Goal: Check status: Check status

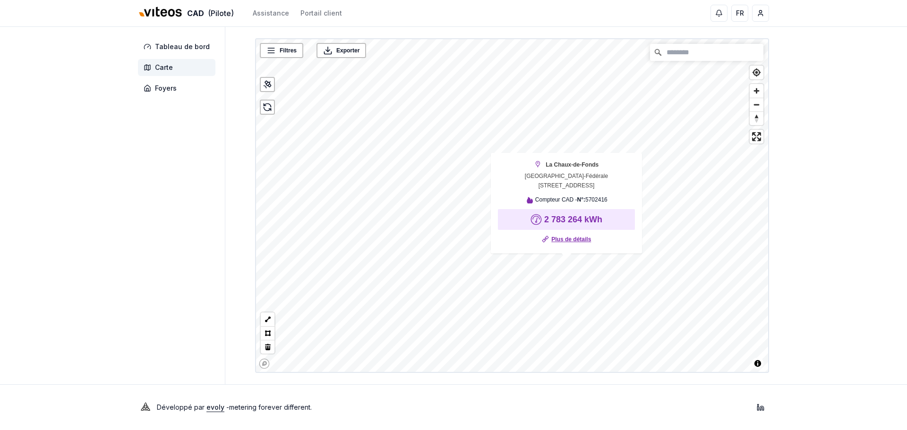
click at [564, 240] on link "Plus de détails" at bounding box center [571, 239] width 40 height 9
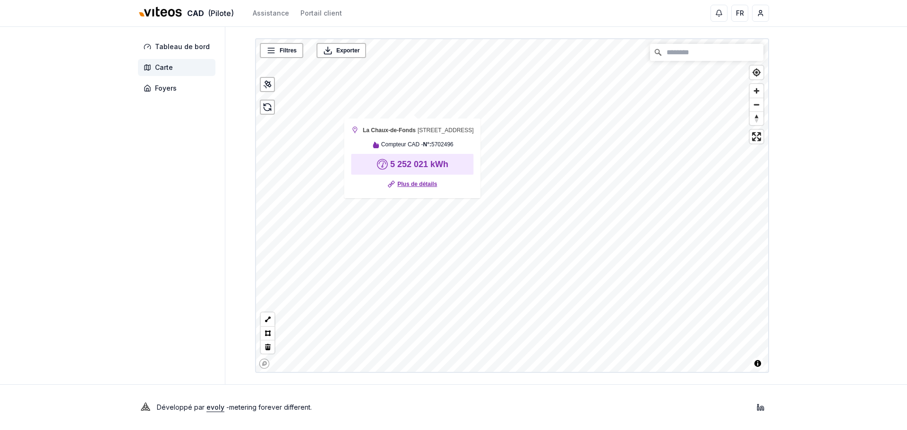
click at [408, 189] on link "Plus de détails" at bounding box center [417, 183] width 40 height 9
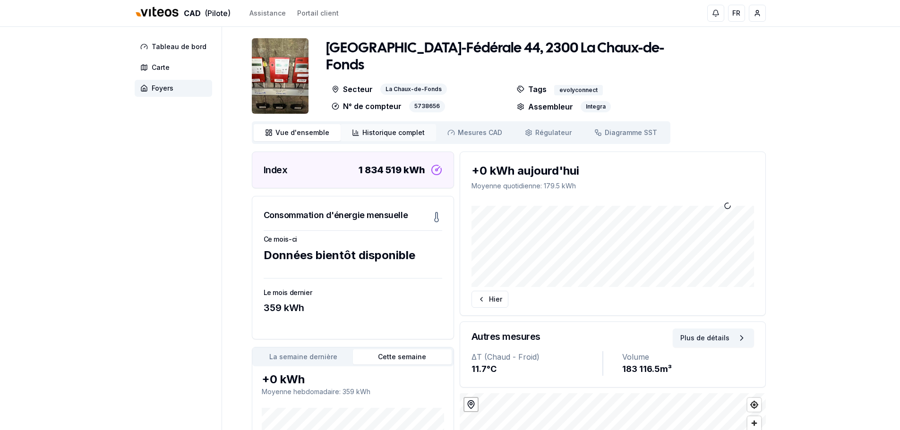
click at [405, 133] on span "Historique complet" at bounding box center [393, 132] width 62 height 9
click at [396, 133] on span "Historique complet" at bounding box center [393, 132] width 62 height 9
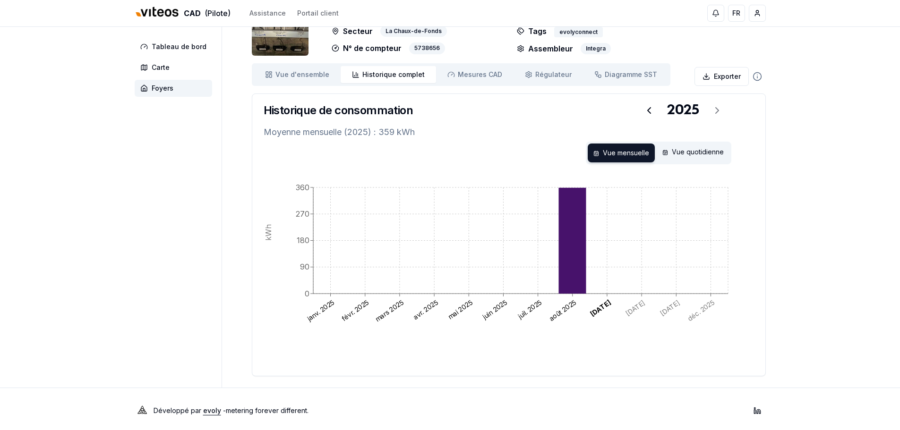
scroll to position [61, 0]
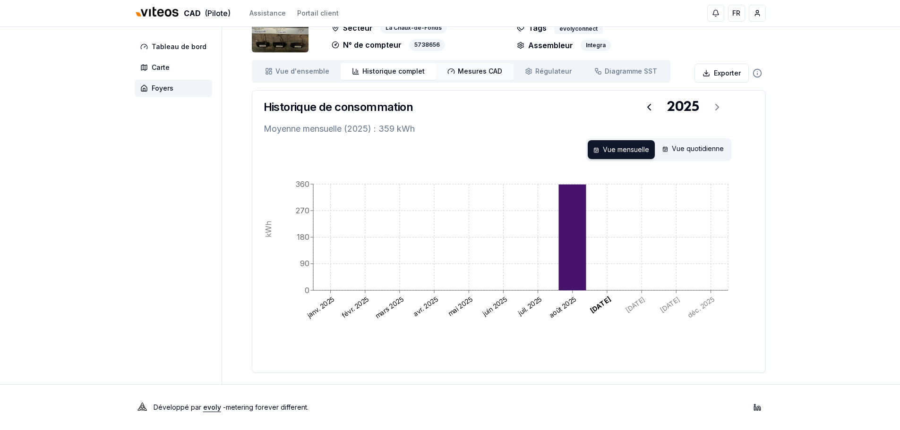
click at [460, 76] on link "Mesures CAD Mes. CAD" at bounding box center [474, 71] width 77 height 17
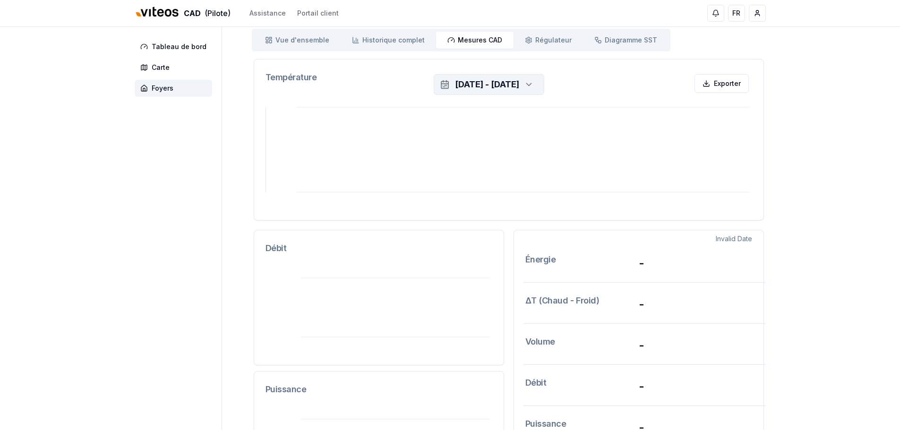
scroll to position [61, 0]
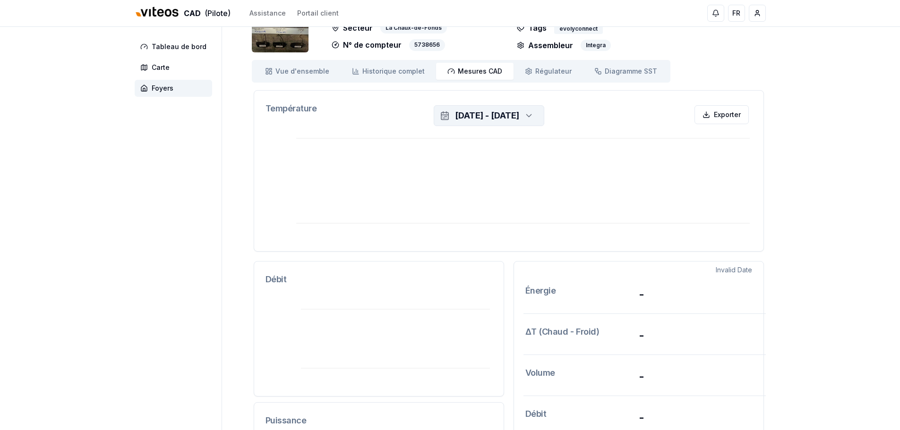
click at [463, 117] on div "1 sept. 2025 - 8 sept. 2025" at bounding box center [487, 115] width 64 height 13
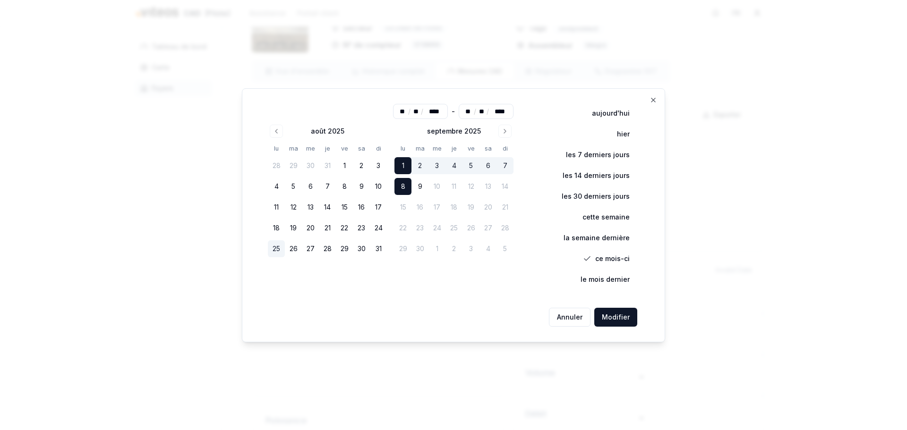
click at [277, 245] on button "25" at bounding box center [276, 248] width 17 height 17
type input "**"
click at [374, 246] on button "31" at bounding box center [378, 248] width 17 height 17
type input "**"
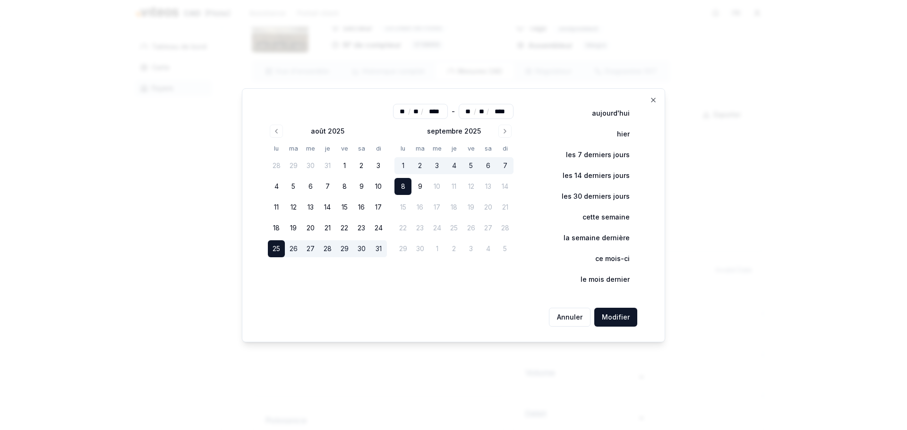
type input "**"
click at [615, 317] on button "Modifier" at bounding box center [615, 317] width 43 height 19
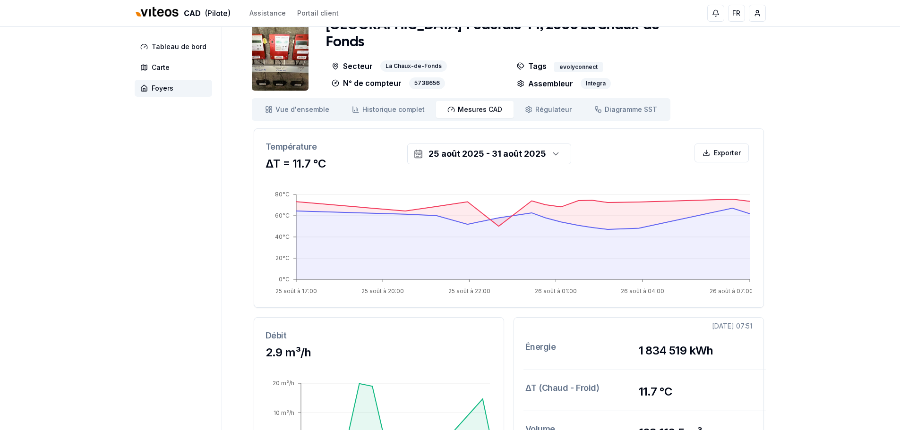
scroll to position [0, 0]
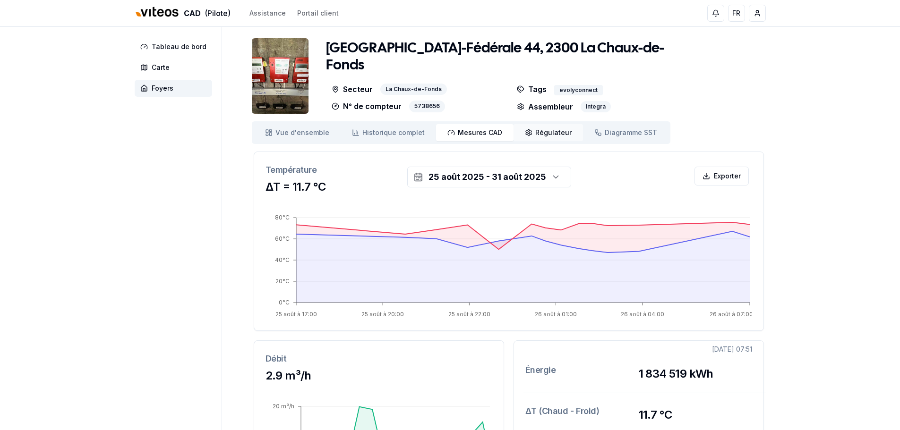
click at [543, 132] on span "Régulateur" at bounding box center [553, 132] width 36 height 9
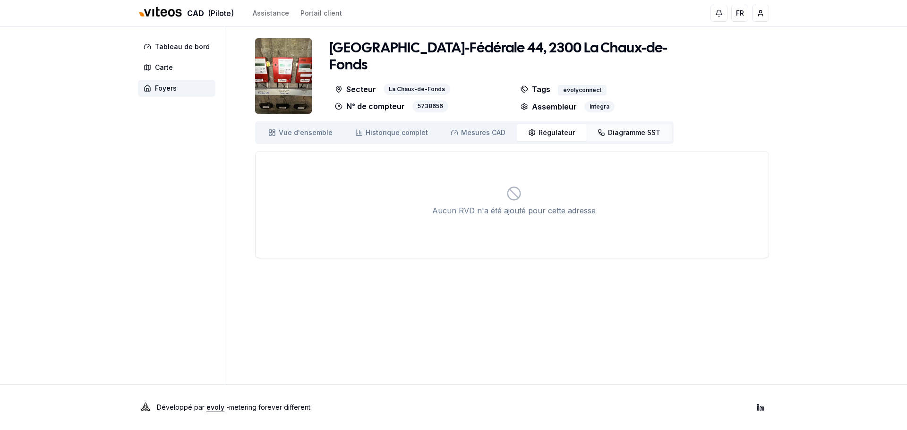
click at [617, 129] on span "Diagramme SST" at bounding box center [634, 132] width 52 height 9
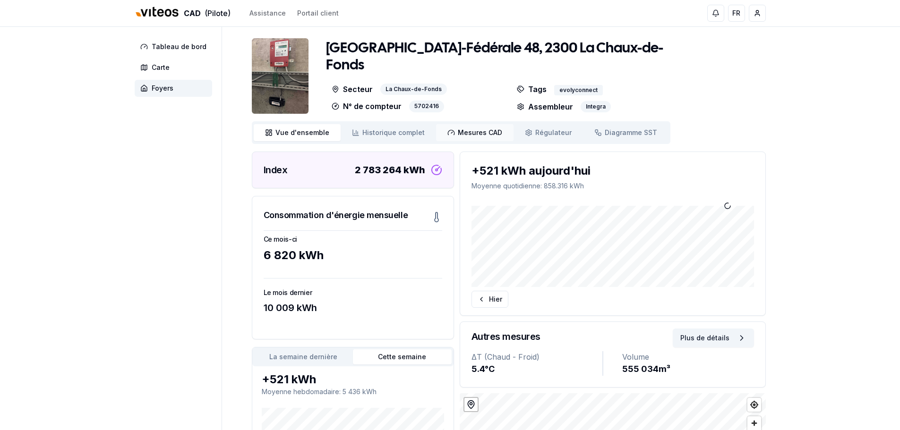
click at [464, 128] on span "Mesures CAD" at bounding box center [480, 132] width 44 height 9
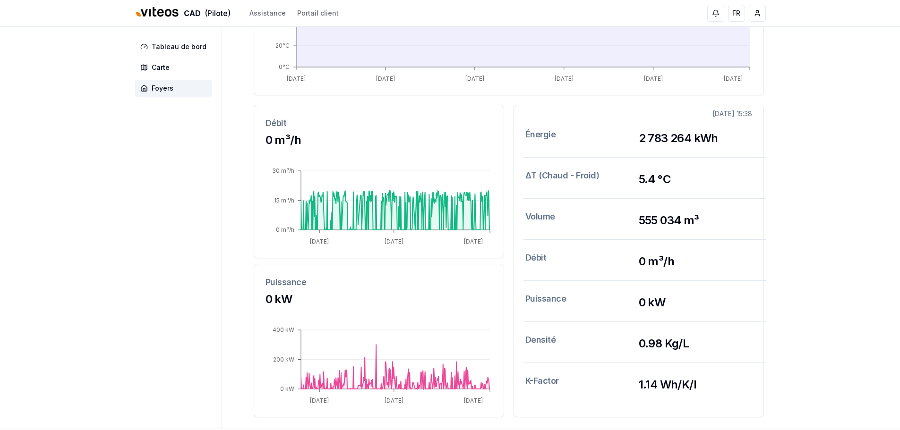
scroll to position [236, 0]
drag, startPoint x: 320, startPoint y: 174, endPoint x: 455, endPoint y: 219, distance: 141.7
click at [455, 219] on icon "01 sept. 2025 04 sept. 2025 08 sept. 2025 0 m³/h 15 m³/h 30 m³/h" at bounding box center [378, 202] width 227 height 87
click at [463, 214] on icon at bounding box center [395, 209] width 189 height 40
drag, startPoint x: 408, startPoint y: 215, endPoint x: 363, endPoint y: 215, distance: 44.9
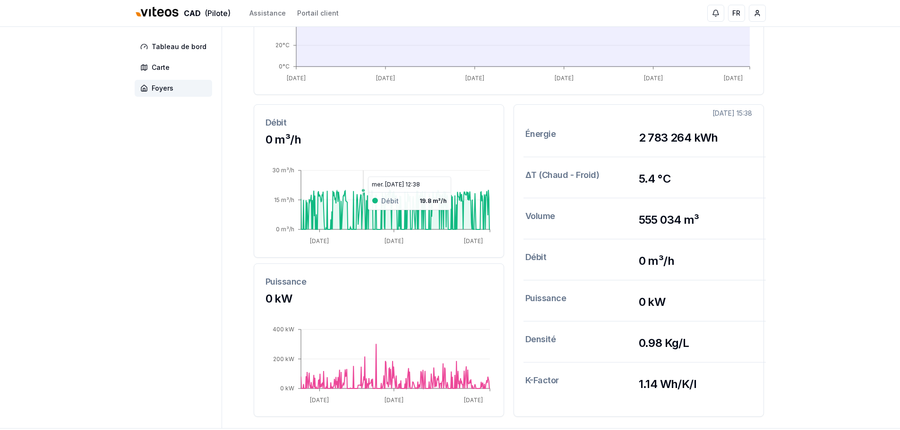
click at [363, 215] on g at bounding box center [395, 209] width 189 height 40
click at [281, 132] on div "Débit 0 m³/h" at bounding box center [378, 132] width 249 height 54
click at [276, 118] on h3 "Débit" at bounding box center [378, 122] width 227 height 13
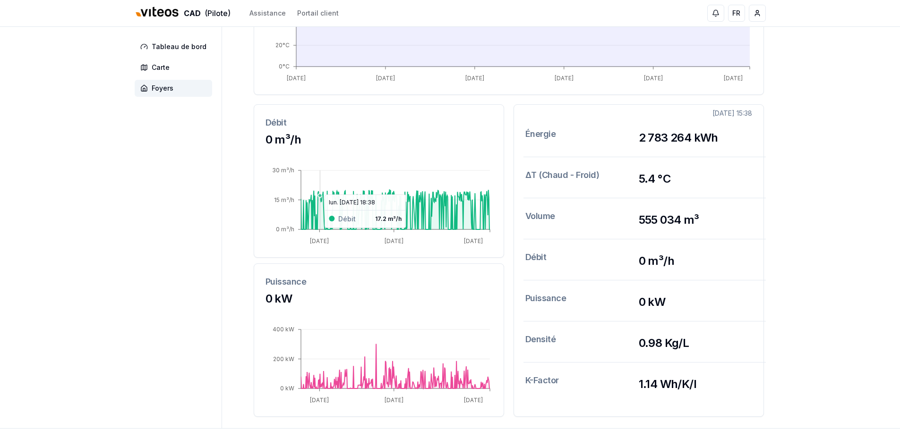
drag, startPoint x: 319, startPoint y: 190, endPoint x: 340, endPoint y: 195, distance: 20.8
click at [320, 190] on icon "01 sept. 2025 04 sept. 2025 08 sept. 2025 0 m³/h 15 m³/h 30 m³/h" at bounding box center [378, 202] width 227 height 87
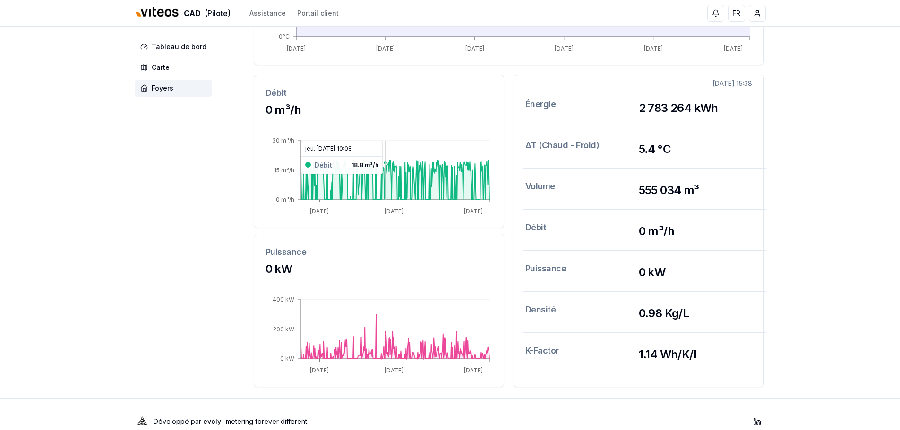
scroll to position [280, 0]
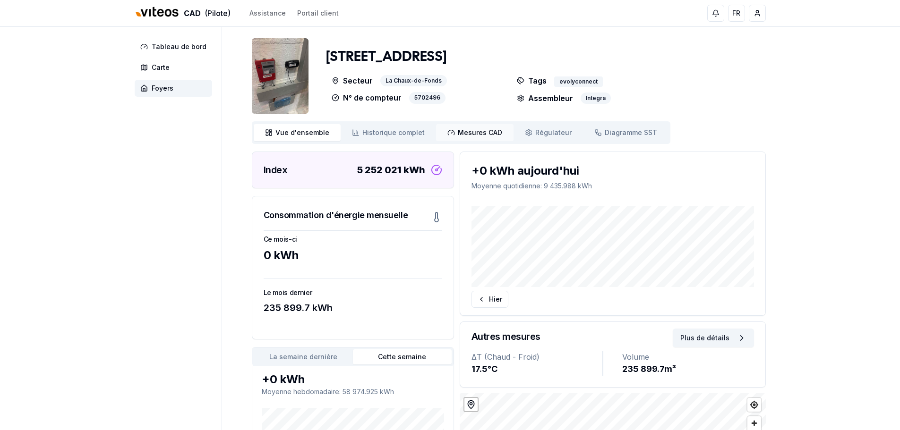
click at [488, 129] on span "Mesures CAD" at bounding box center [480, 132] width 44 height 9
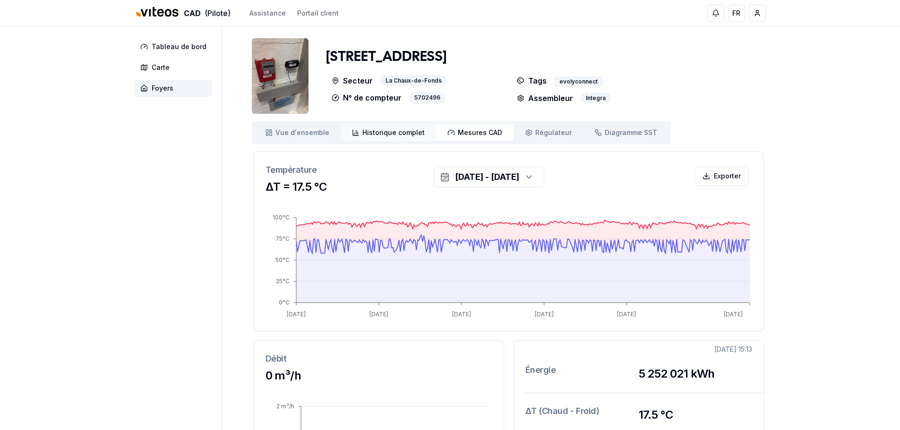
click at [388, 129] on span "Historique complet" at bounding box center [393, 132] width 62 height 9
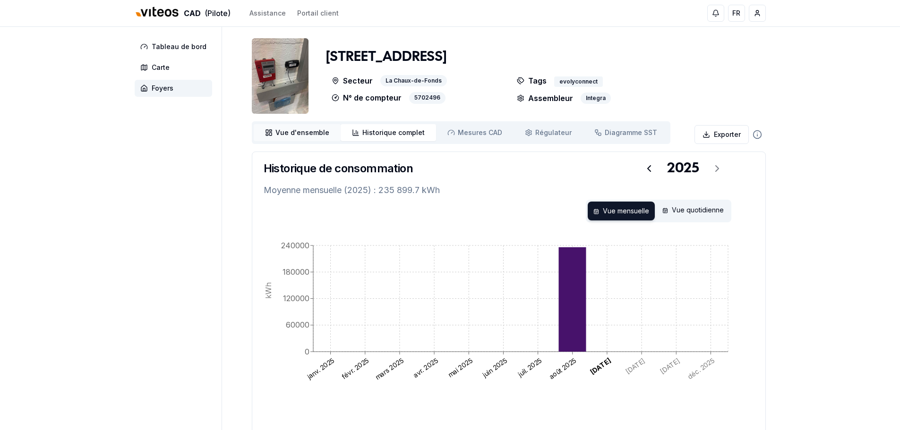
click at [294, 134] on span "Vue d'ensemble" at bounding box center [302, 132] width 54 height 9
